Goal: Information Seeking & Learning: Learn about a topic

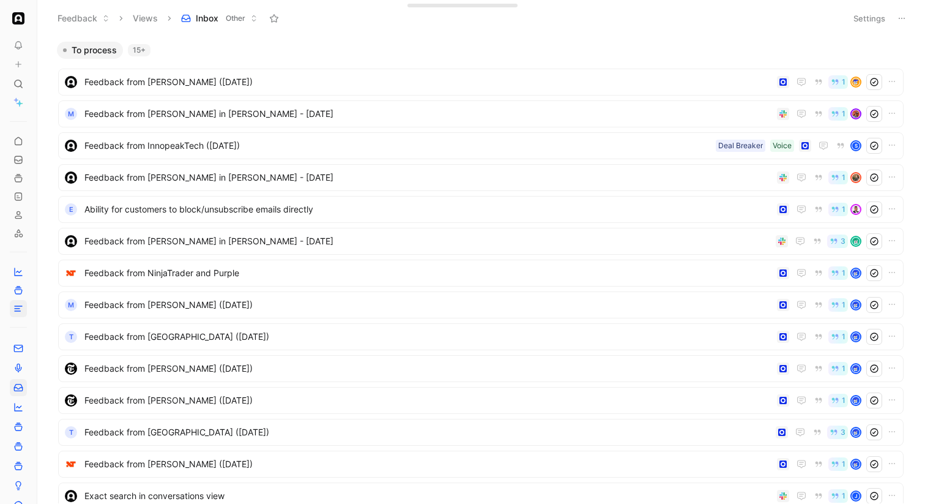
click at [17, 304] on icon at bounding box center [18, 308] width 10 height 10
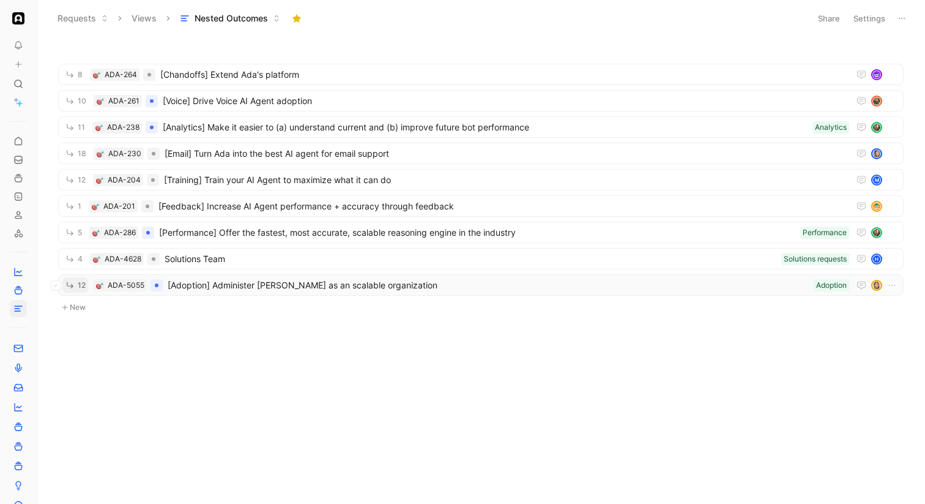
click at [71, 288] on icon "button" at bounding box center [70, 284] width 7 height 7
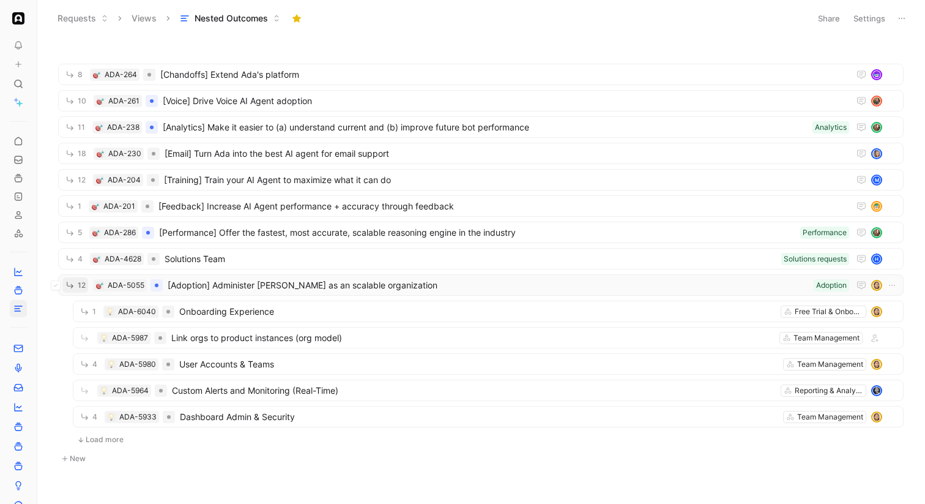
scroll to position [24, 0]
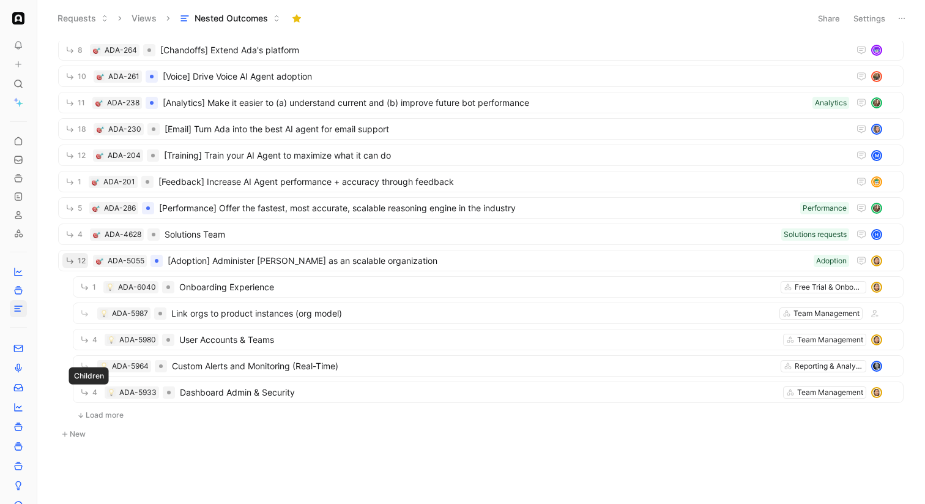
click at [94, 411] on button "Load more" at bounding box center [100, 415] width 55 height 15
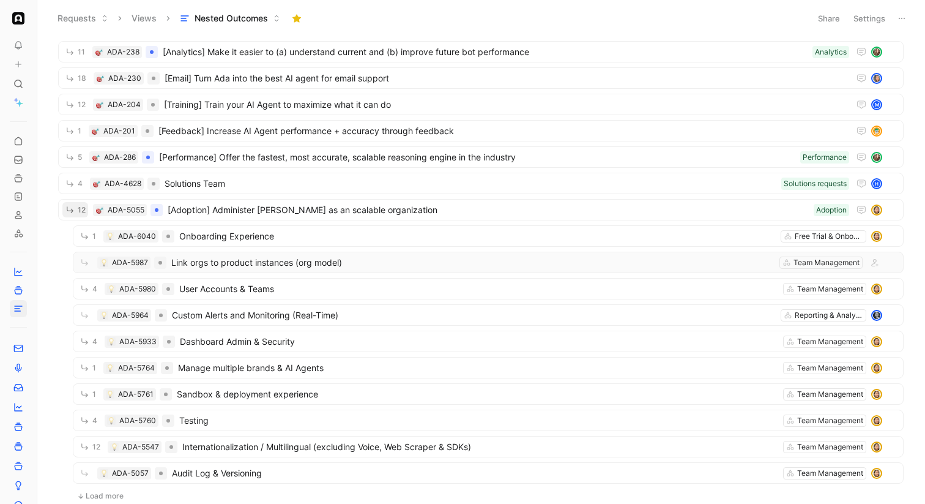
scroll to position [156, 0]
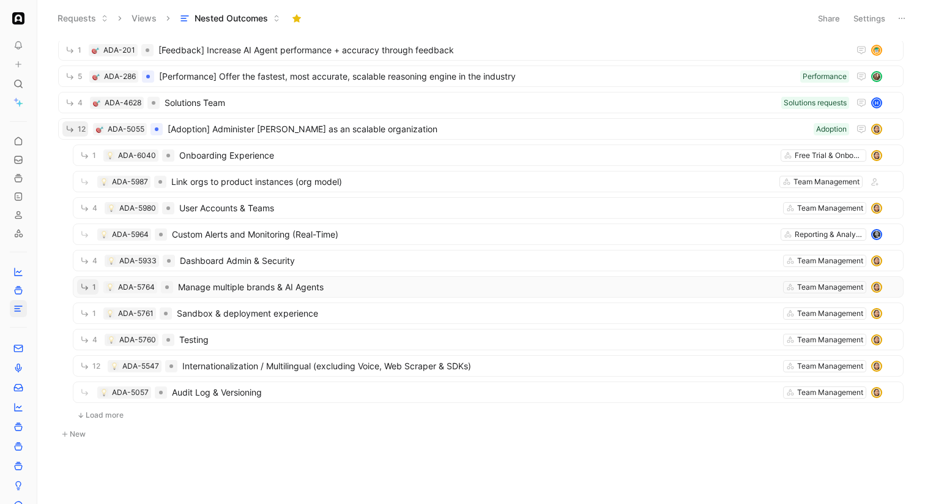
click at [91, 282] on button "1" at bounding box center [87, 286] width 21 height 15
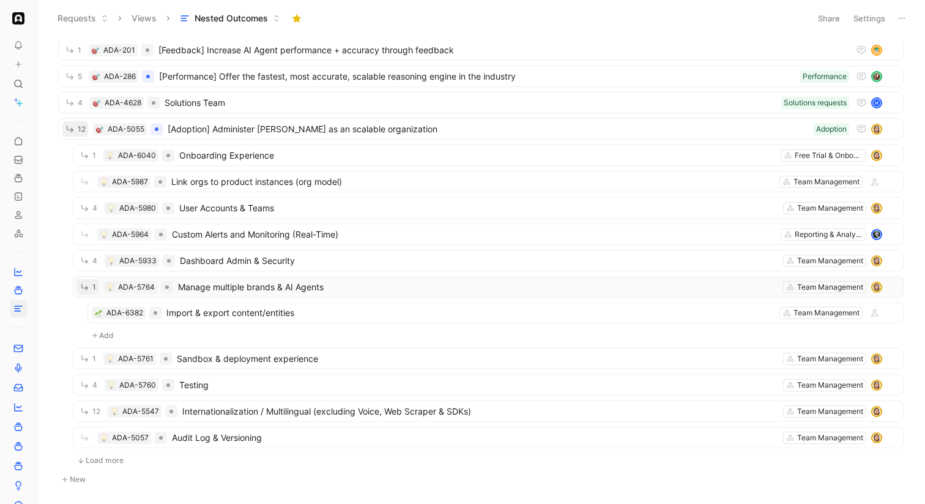
click at [264, 283] on span "Manage multiple brands & AI Agents" at bounding box center [478, 287] width 600 height 15
